Goal: Task Accomplishment & Management: Complete application form

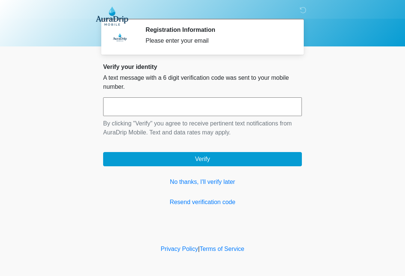
scroll to position [0, 0]
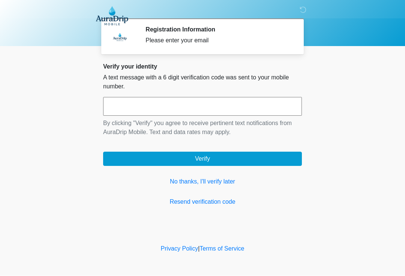
click at [145, 108] on input "text" at bounding box center [202, 106] width 199 height 19
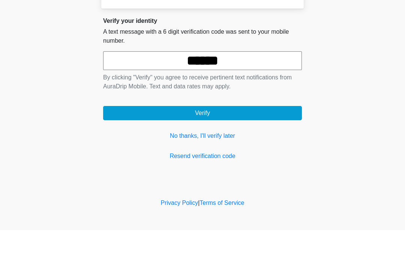
type input "******"
click at [193, 152] on button "Verify" at bounding box center [202, 159] width 199 height 14
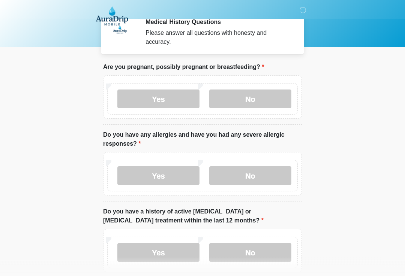
scroll to position [0, 0]
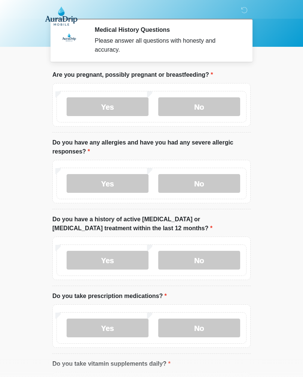
click at [223, 106] on label "No" at bounding box center [199, 106] width 82 height 19
click at [223, 181] on label "No" at bounding box center [199, 183] width 82 height 19
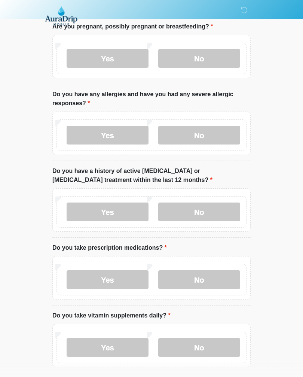
click at [221, 199] on div "Yes No" at bounding box center [152, 212] width 190 height 31
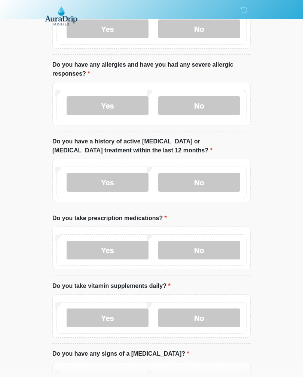
click at [220, 185] on label "No" at bounding box center [199, 182] width 82 height 19
click at [209, 243] on label "No" at bounding box center [199, 250] width 82 height 19
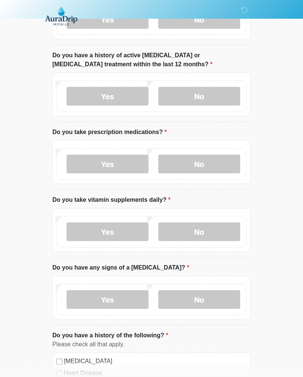
click at [217, 229] on label "No" at bounding box center [199, 232] width 82 height 19
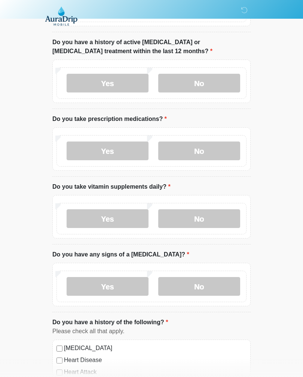
scroll to position [230, 0]
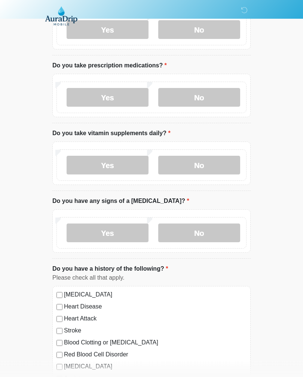
click at [220, 235] on label "No" at bounding box center [199, 233] width 82 height 19
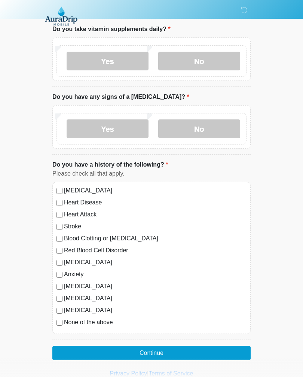
scroll to position [345, 0]
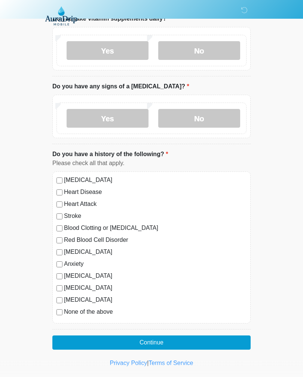
click at [197, 276] on button "Continue" at bounding box center [151, 343] width 199 height 14
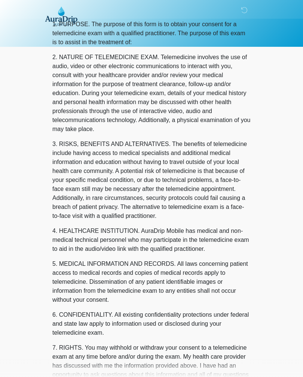
scroll to position [0, 0]
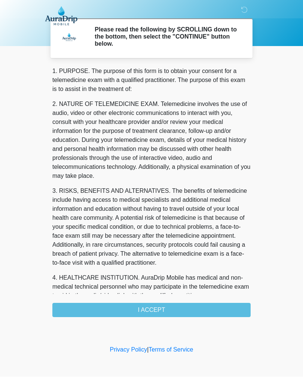
click at [196, 276] on div "1. PURPOSE. The purpose of this form is to obtain your consent for a telemedici…" at bounding box center [151, 192] width 199 height 251
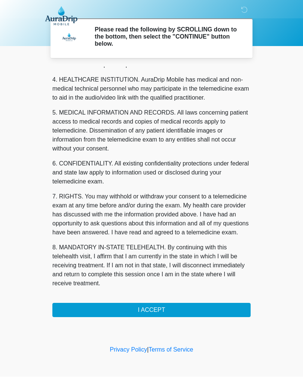
scroll to position [216, 0]
click at [184, 276] on button "I ACCEPT" at bounding box center [151, 310] width 199 height 14
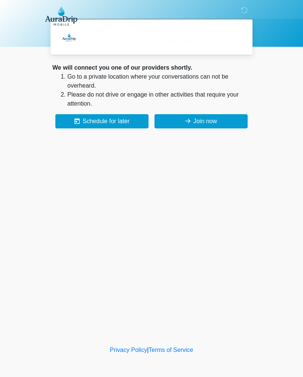
click at [196, 276] on div "‎ ‎ ‎ Video visit is coming up next! Click continue to join the virtual waiting…" at bounding box center [151, 171] width 225 height 329
click at [227, 125] on button "Join now" at bounding box center [201, 121] width 93 height 14
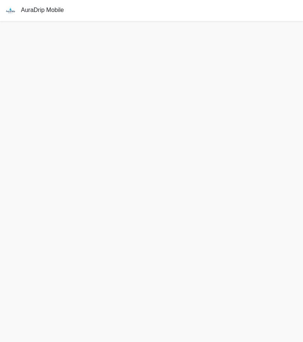
scroll to position [2, 0]
